Goal: Share content: Distribute website content to other platforms or users

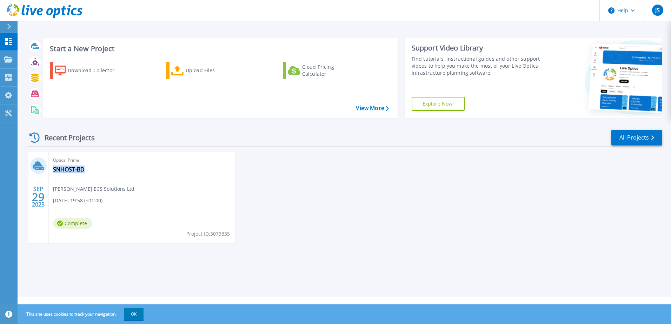
drag, startPoint x: 98, startPoint y: 168, endPoint x: 85, endPoint y: 170, distance: 12.4
click at [85, 170] on div "Optical Prime SNHOST-BD Jerom Sanjeevan , ECS Solutions Ltd 09/29/2025, 19:58 (…" at bounding box center [142, 197] width 186 height 91
copy div "SNHOST-BD"
click at [636, 11] on button "Help" at bounding box center [622, 10] width 44 height 21
click at [655, 10] on span "JS" at bounding box center [657, 10] width 5 height 6
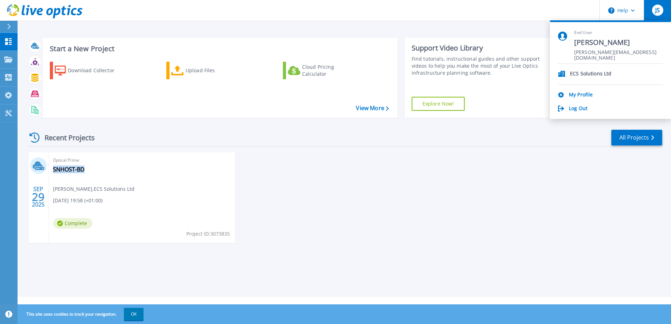
click at [283, 161] on div "SEP 29 2025 Optical Prime SNHOST-BD Jerom Sanjeevan , ECS Solutions Ltd 09/29/2…" at bounding box center [341, 204] width 641 height 105
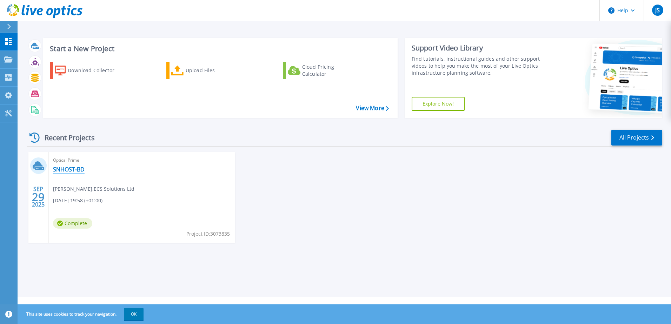
click at [54, 167] on link "SNHOST-BD" at bounding box center [69, 169] width 32 height 7
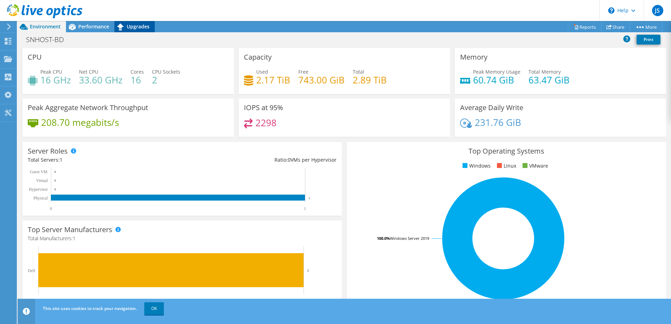
click at [151, 28] on div "Upgrades" at bounding box center [134, 26] width 40 height 11
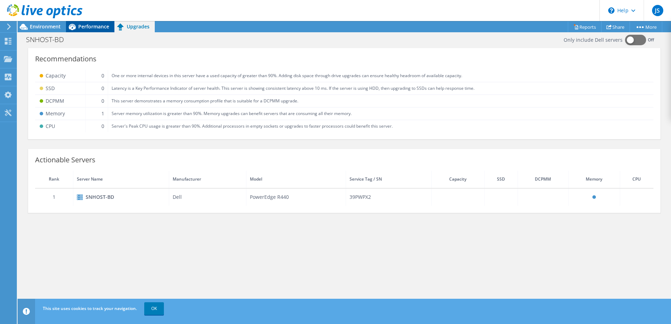
click at [98, 28] on span "Performance" at bounding box center [93, 26] width 31 height 7
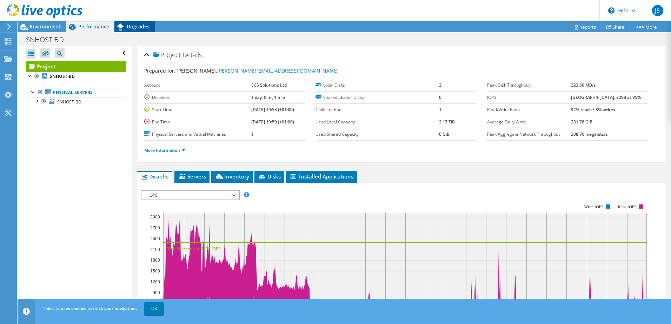
click at [138, 27] on span "Upgrades" at bounding box center [138, 26] width 23 height 7
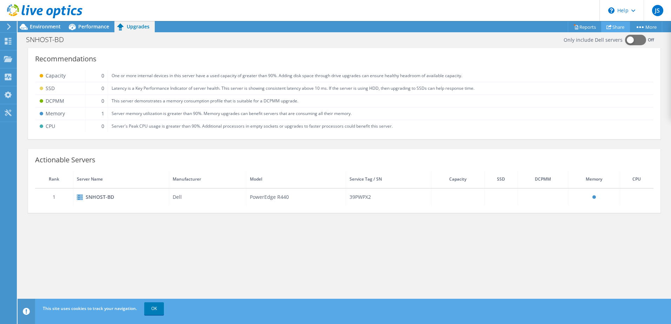
click at [608, 26] on use at bounding box center [608, 27] width 5 height 5
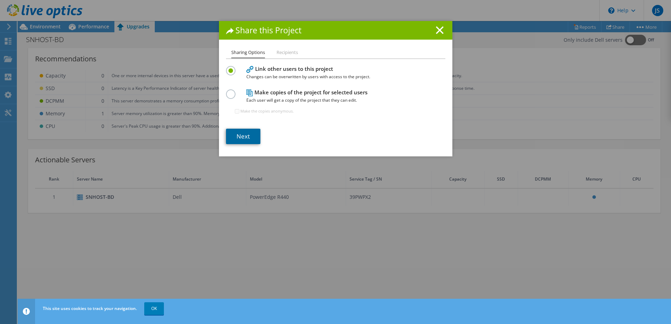
click at [247, 137] on link "Next" at bounding box center [243, 136] width 34 height 15
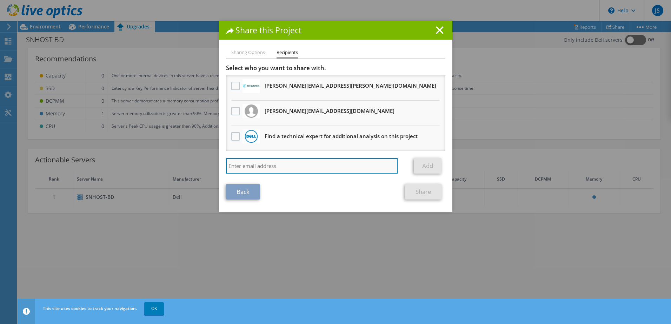
click at [263, 168] on input "search" at bounding box center [312, 165] width 172 height 15
type input "[PERSON_NAME][EMAIL_ADDRESS][DOMAIN_NAME]"
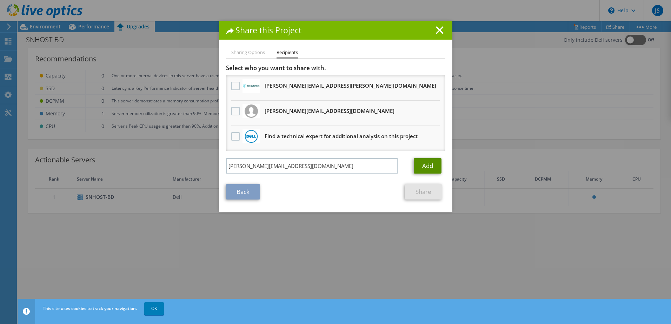
click at [423, 166] on link "Add" at bounding box center [428, 165] width 28 height 15
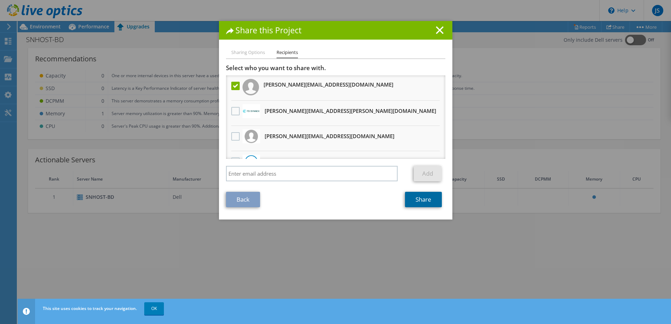
click at [415, 203] on link "Share" at bounding box center [423, 199] width 37 height 15
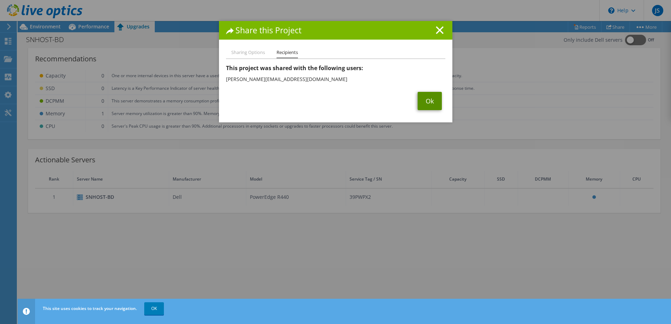
click at [425, 96] on link "Ok" at bounding box center [430, 101] width 24 height 18
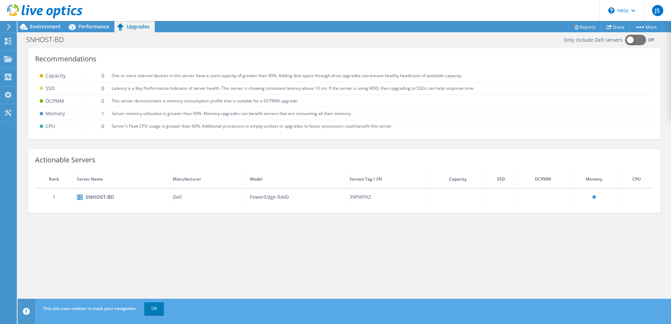
drag, startPoint x: 553, startPoint y: 278, endPoint x: 566, endPoint y: 273, distance: 13.2
click at [554, 278] on div "Only include Dell servers Off Recommendations Capacity 0 One or more internal d…" at bounding box center [344, 178] width 653 height 265
